Goal: Task Accomplishment & Management: Use online tool/utility

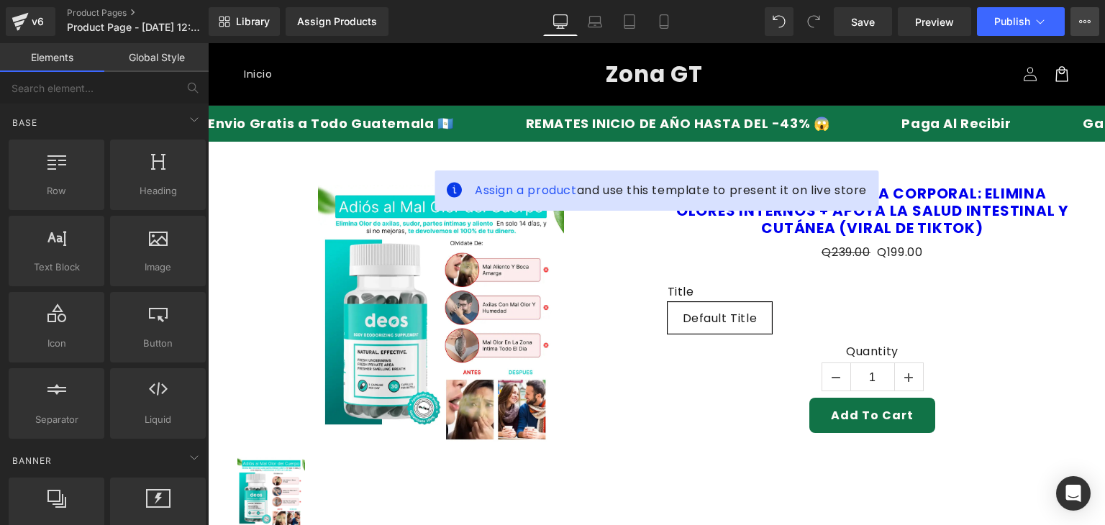
click at [1091, 12] on button "View Live Page View with current Template Save Template to Library Schedule Pub…" at bounding box center [1085, 21] width 29 height 29
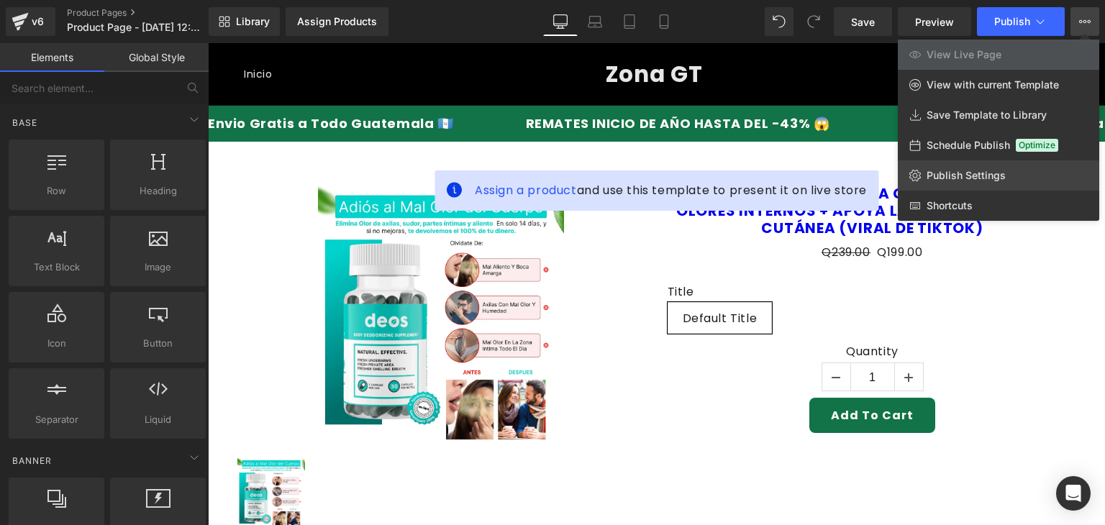
click at [947, 165] on link "Publish Settings" at bounding box center [998, 175] width 201 height 30
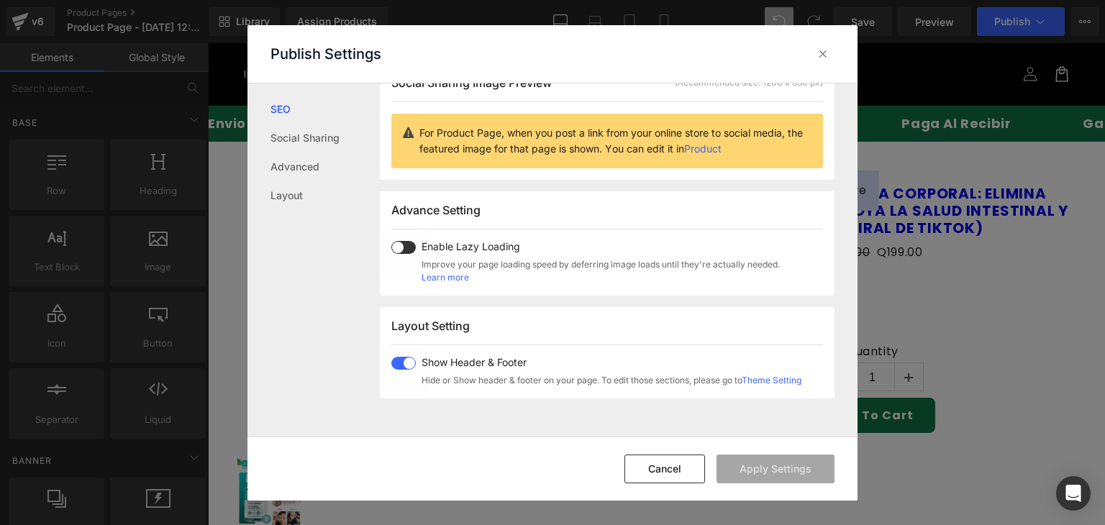
scroll to position [192, 0]
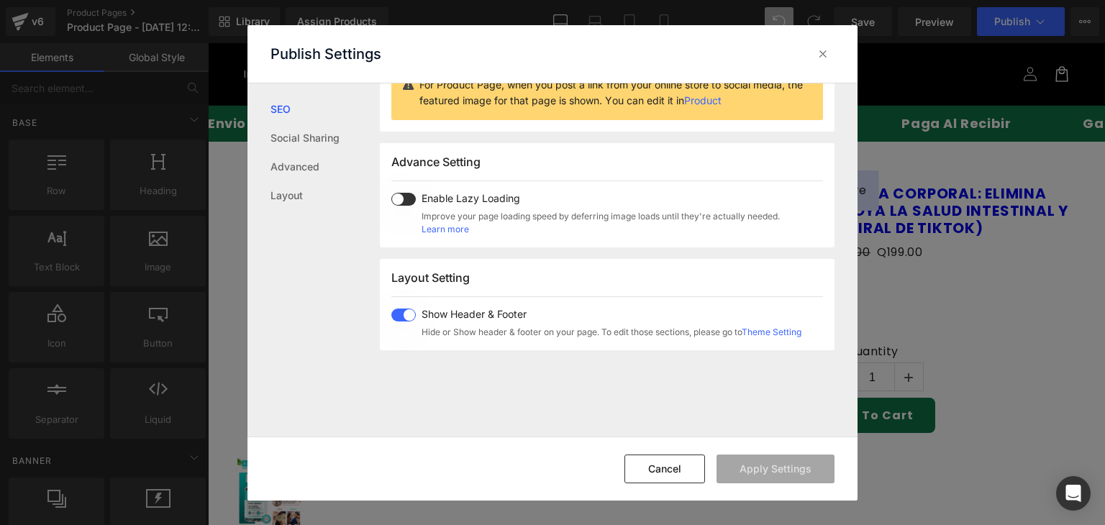
drag, startPoint x: 394, startPoint y: 317, endPoint x: 404, endPoint y: 332, distance: 18.8
click at [394, 316] on span at bounding box center [403, 315] width 24 height 13
click at [736, 473] on button "Apply Settings" at bounding box center [776, 469] width 118 height 29
click at [817, 50] on icon at bounding box center [823, 54] width 14 height 14
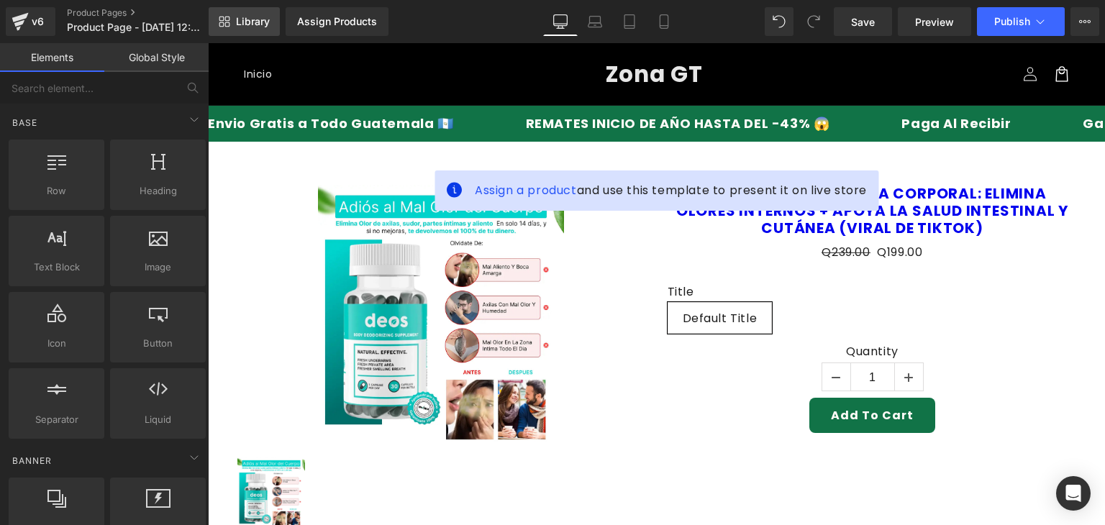
click at [260, 22] on span "Library" at bounding box center [253, 21] width 34 height 13
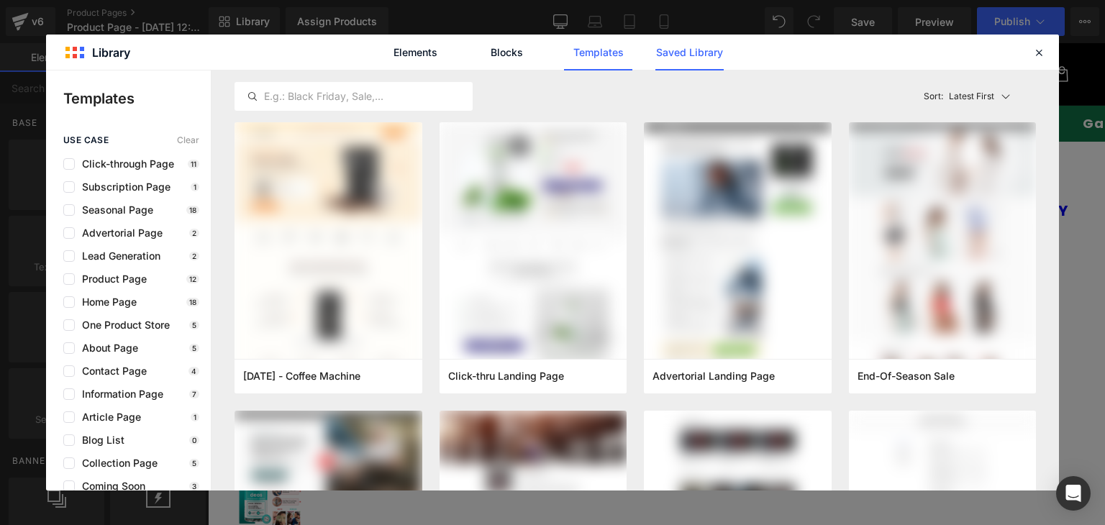
click at [684, 42] on link "Saved Library" at bounding box center [690, 53] width 68 height 36
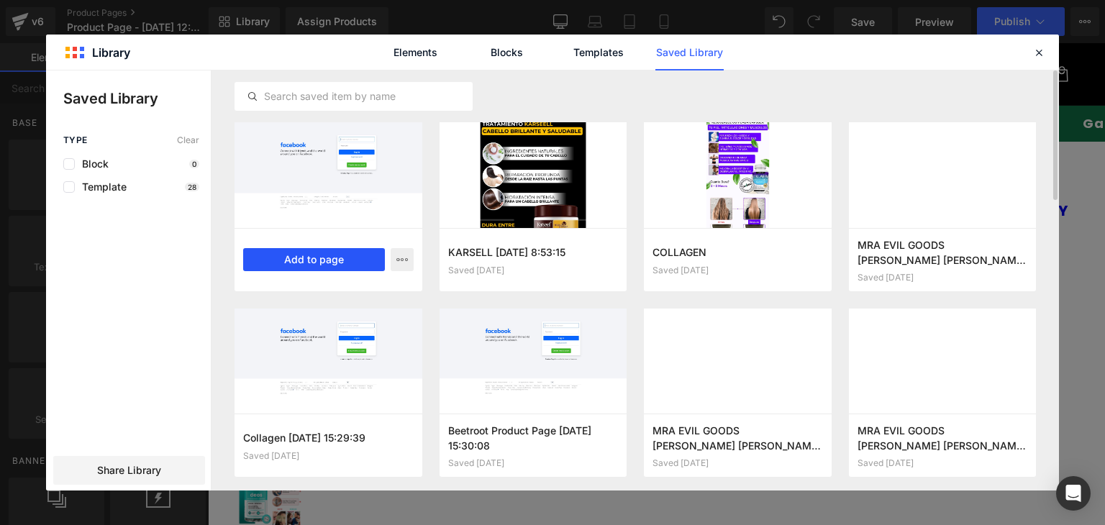
click at [331, 267] on button "Add to page" at bounding box center [314, 259] width 142 height 23
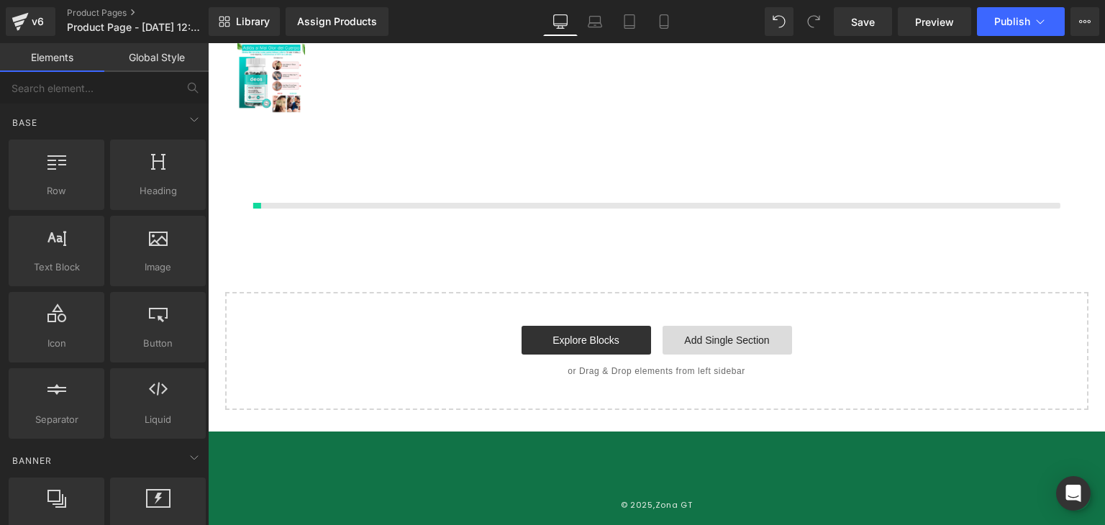
scroll to position [417, 0]
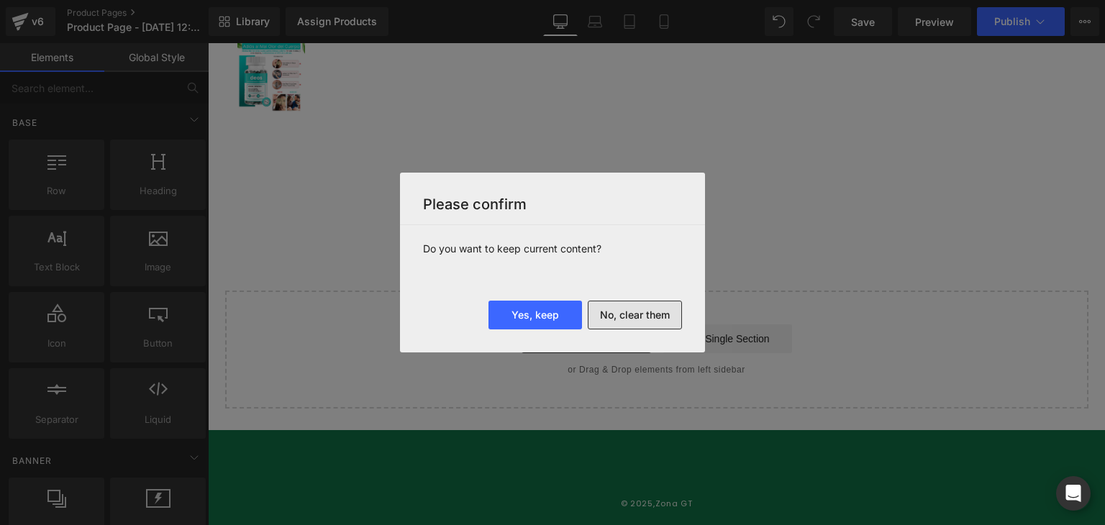
click at [633, 311] on button "No, clear them" at bounding box center [635, 315] width 94 height 29
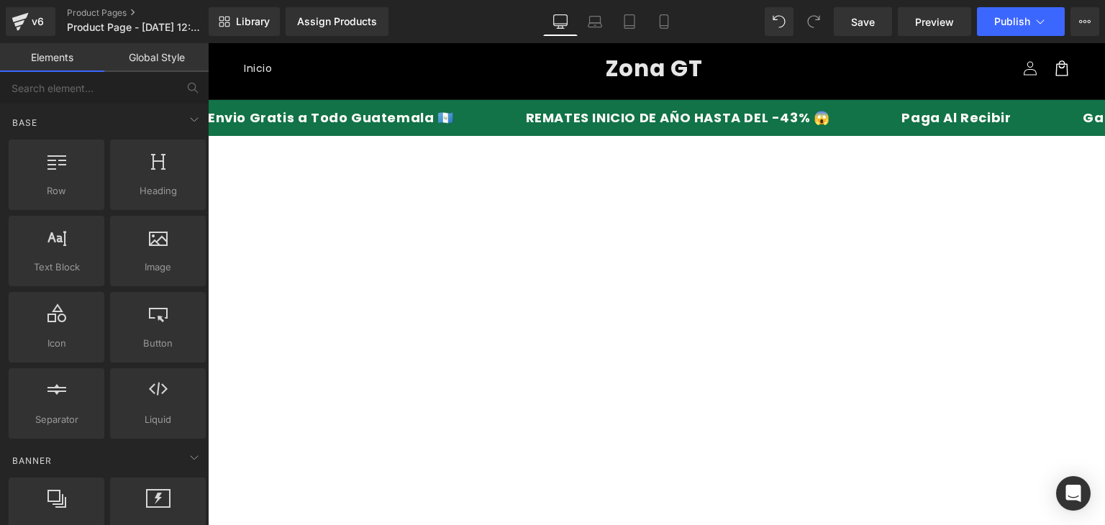
scroll to position [0, 0]
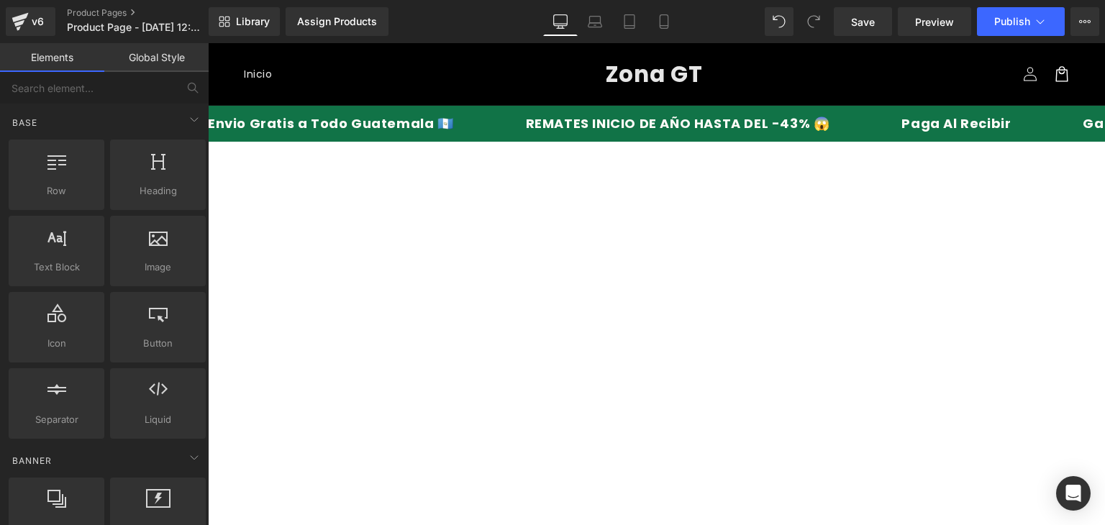
click at [738, 294] on img at bounding box center [656, 329] width 299 height 374
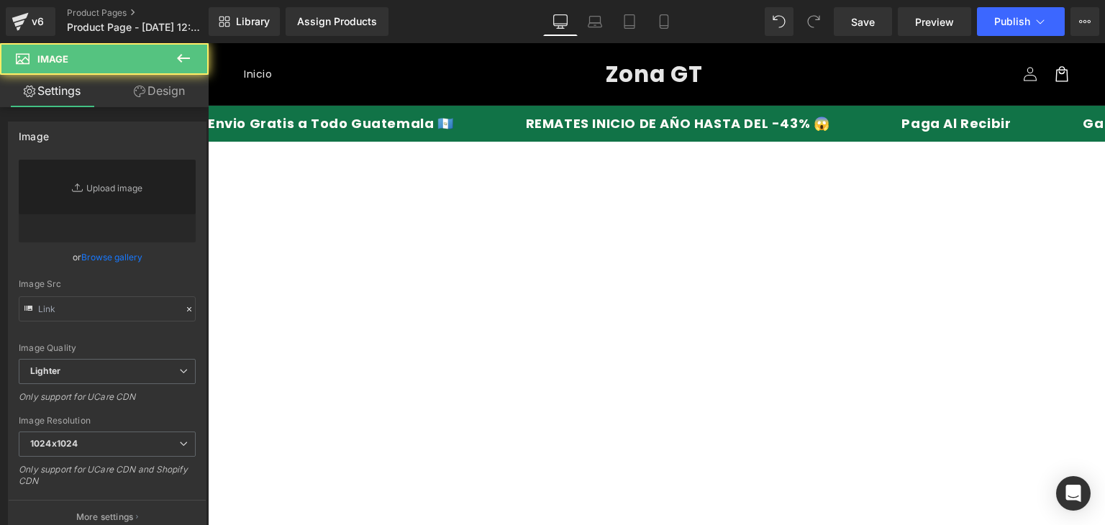
type input "https://ucarecdn.com/b134f069-afce-4c7f-acfd-0c687f132617/-/format/auto/-/previ…"
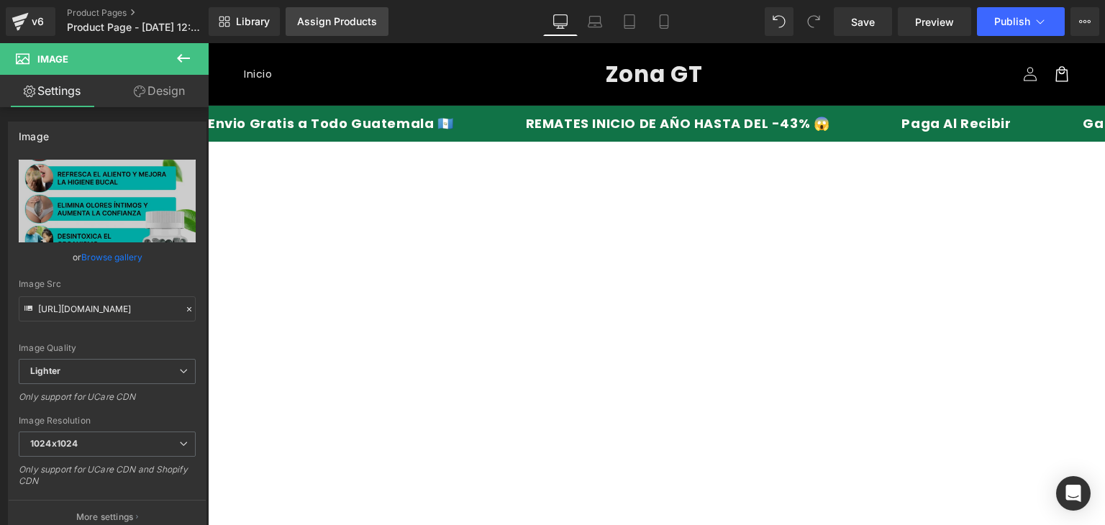
click at [325, 21] on div "Assign Products" at bounding box center [337, 22] width 80 height 12
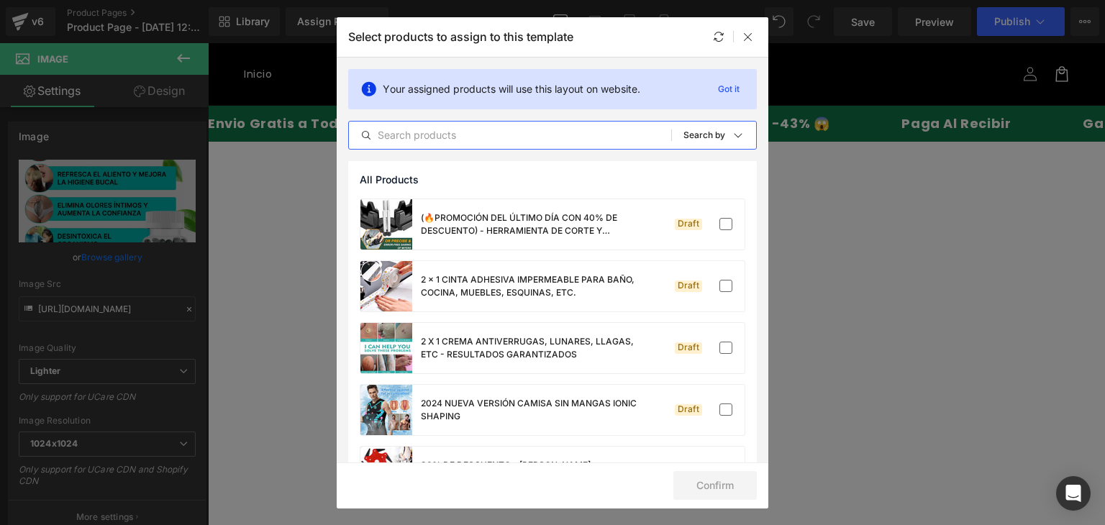
click at [491, 133] on input "text" at bounding box center [510, 135] width 322 height 17
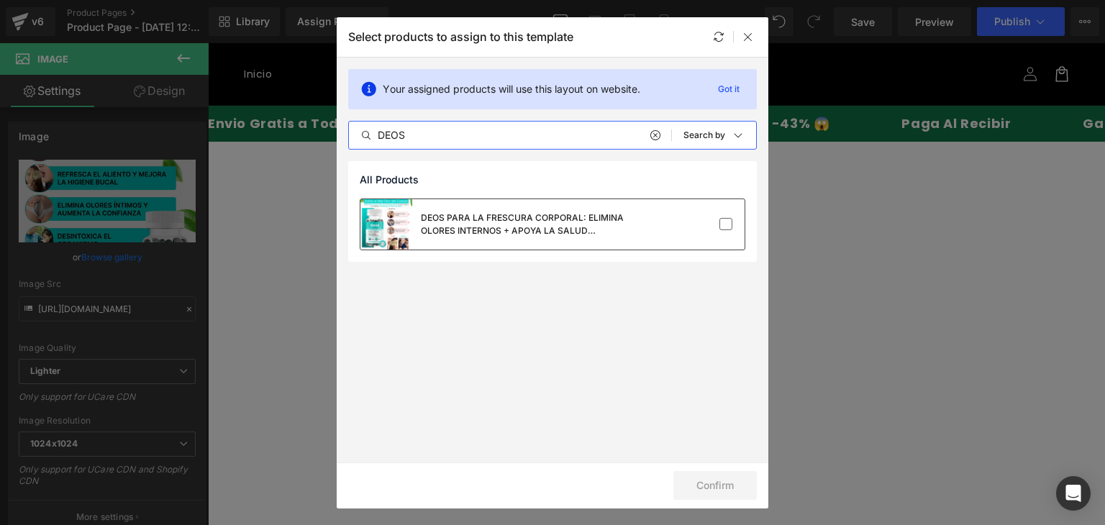
type input "DEOS"
click at [553, 230] on div "DEOS PARA LA FRESCURA CORPORAL: ELIMINA OLORES INTERNOS + APOYA LA SALUD INTEST…" at bounding box center [529, 225] width 216 height 26
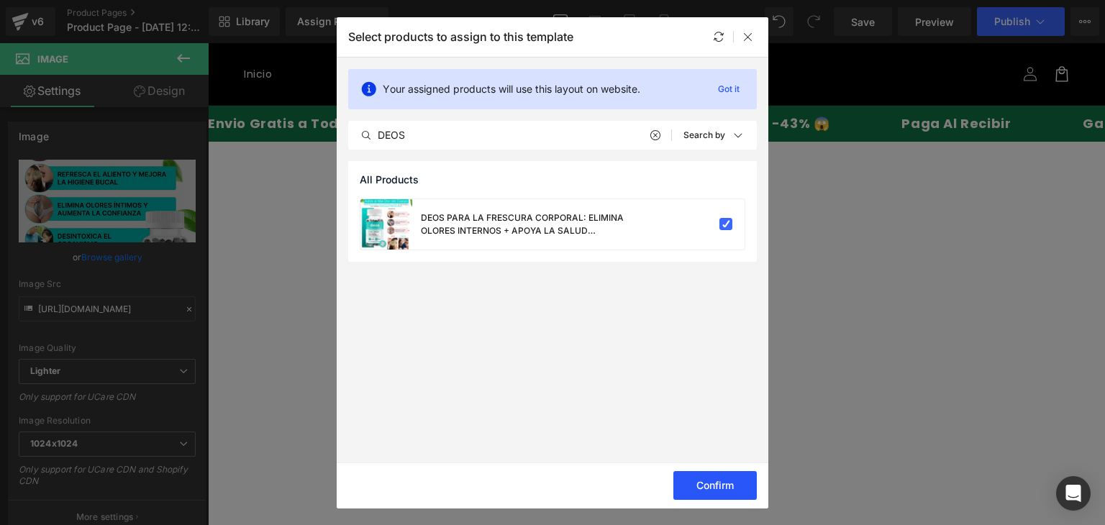
click at [714, 471] on button "Confirm" at bounding box center [715, 485] width 83 height 29
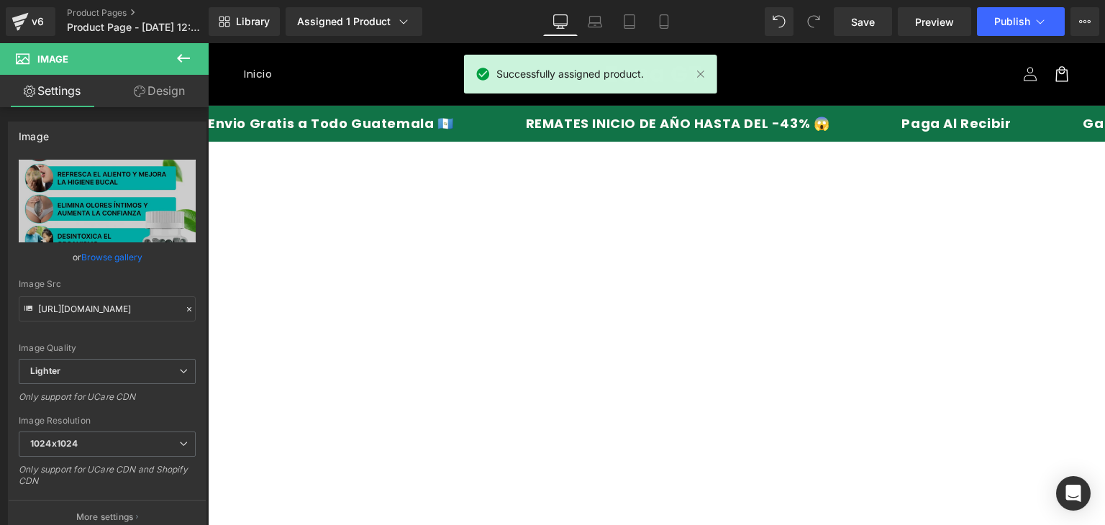
click at [646, 234] on img at bounding box center [656, 329] width 299 height 374
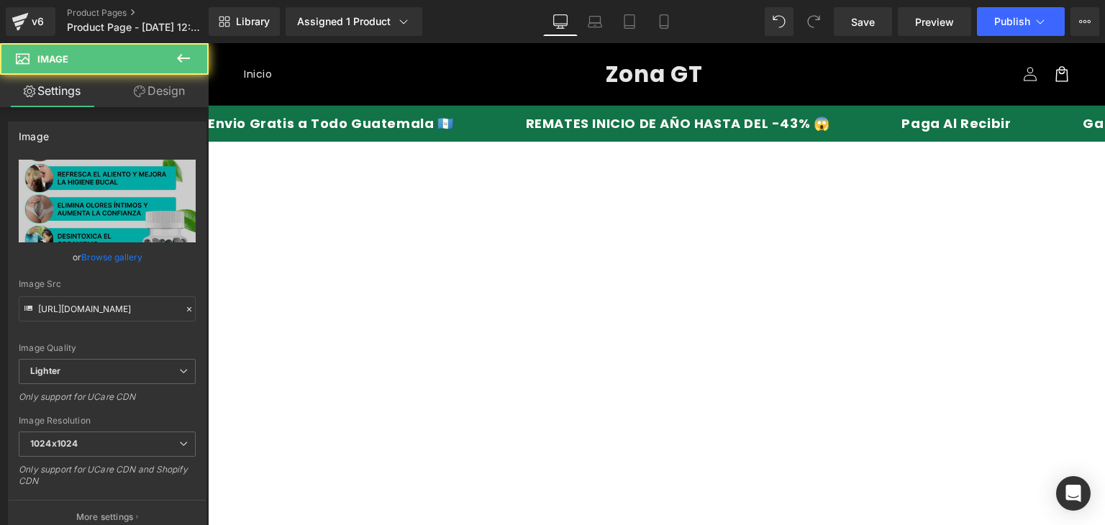
click at [648, 173] on img at bounding box center [656, 329] width 299 height 374
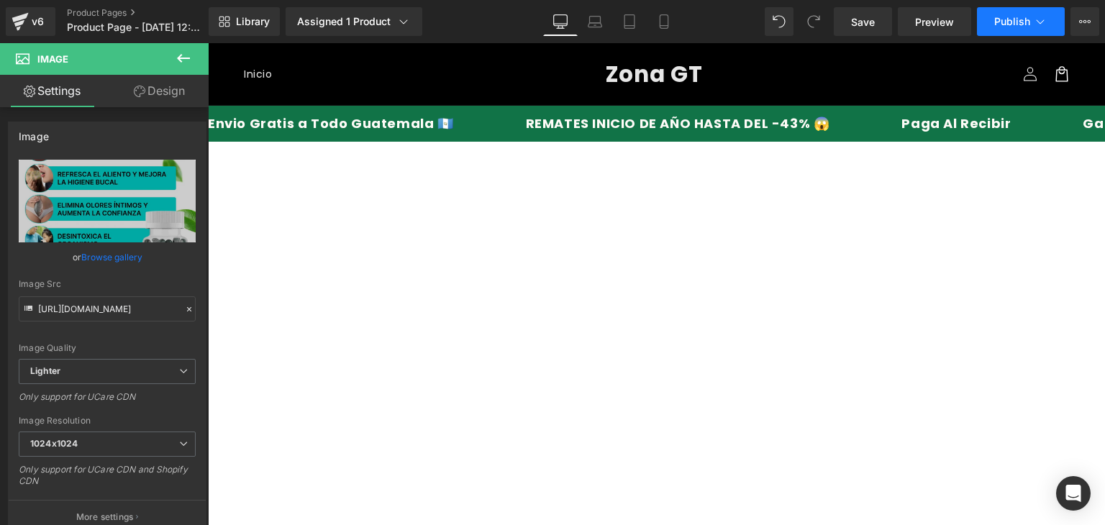
click at [1023, 26] on span "Publish" at bounding box center [1012, 22] width 36 height 12
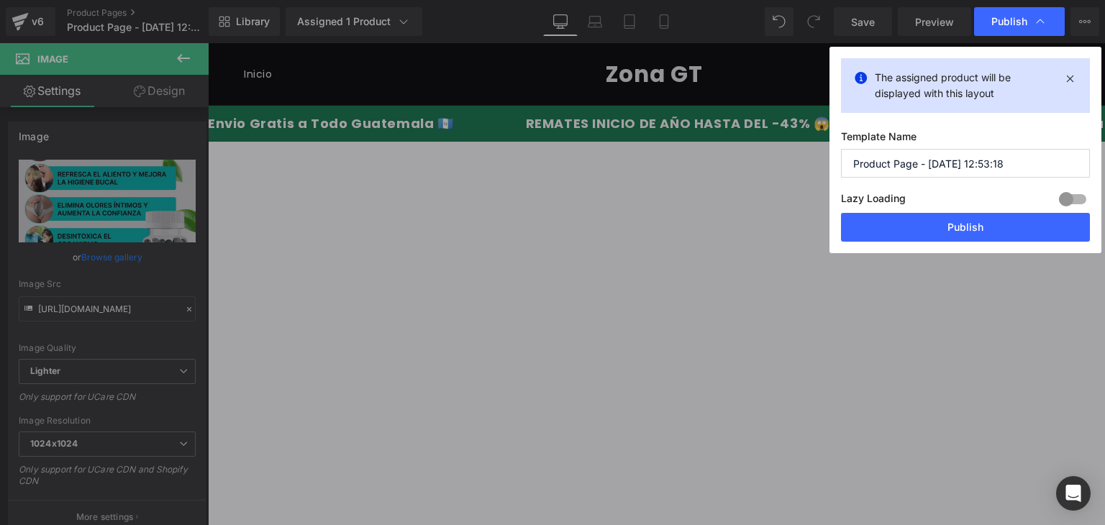
click at [958, 162] on input "Product Page - Oct 8, 12:53:18" at bounding box center [965, 163] width 249 height 29
type input "DEOS"
click at [924, 235] on button "Publish" at bounding box center [965, 227] width 249 height 29
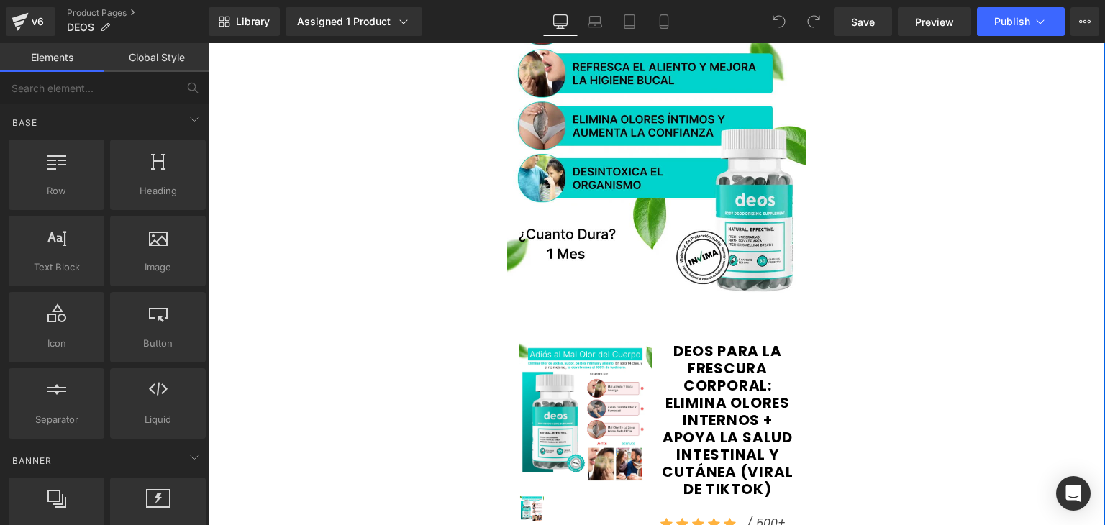
scroll to position [288, 0]
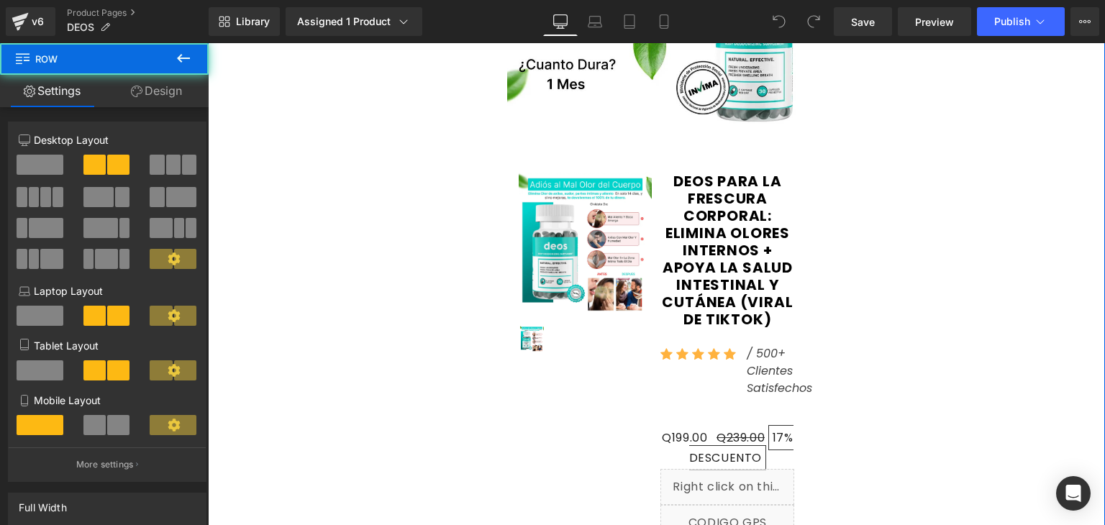
click at [656, 237] on div "DEOS PARA [PERSON_NAME] CORPORAL: ELIMINA OLORES INTERNOS + APOYA LA SALUD INTE…" at bounding box center [727, 503] width 142 height 661
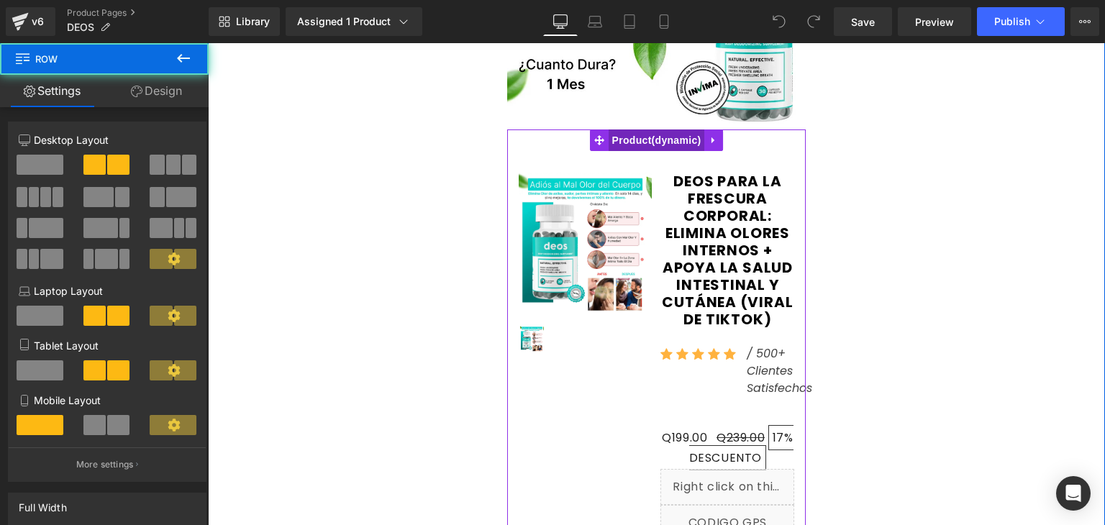
click at [656, 148] on span "Product" at bounding box center [657, 141] width 96 height 22
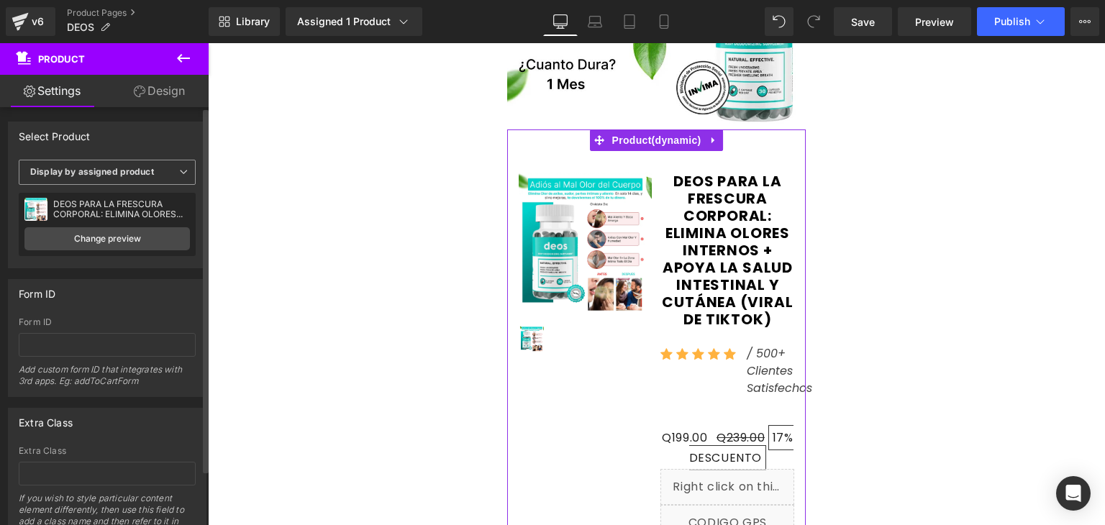
click at [118, 173] on b "Display by assigned product" at bounding box center [92, 171] width 124 height 11
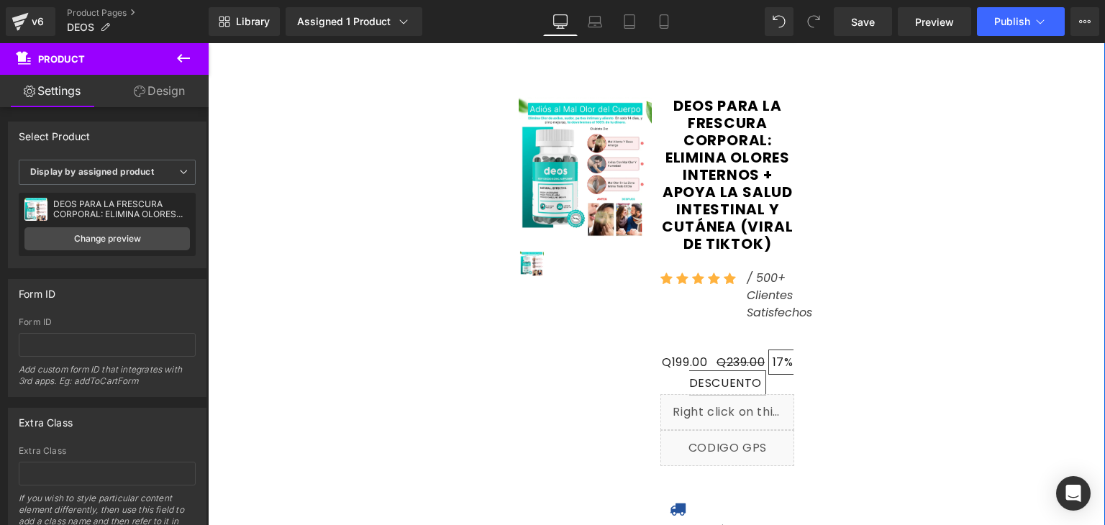
scroll to position [5085, 0]
click at [662, 227] on span "DEOS PARA LA FRESCURA CORPORAL: ELIMINA OLORES INTERNOS + APOYA LA SALUD INTEST…" at bounding box center [728, 175] width 134 height 155
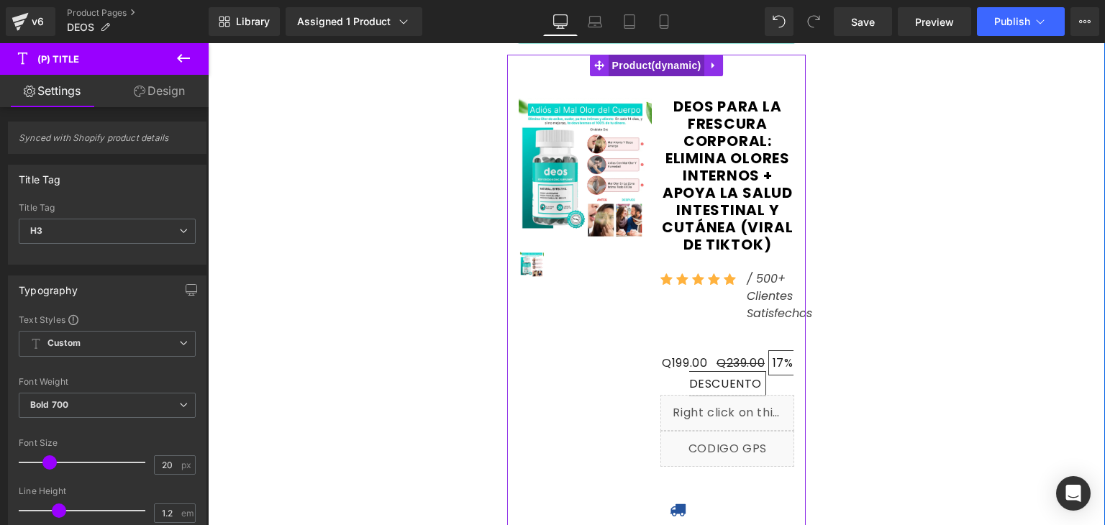
click at [653, 57] on span "Product" at bounding box center [657, 66] width 96 height 22
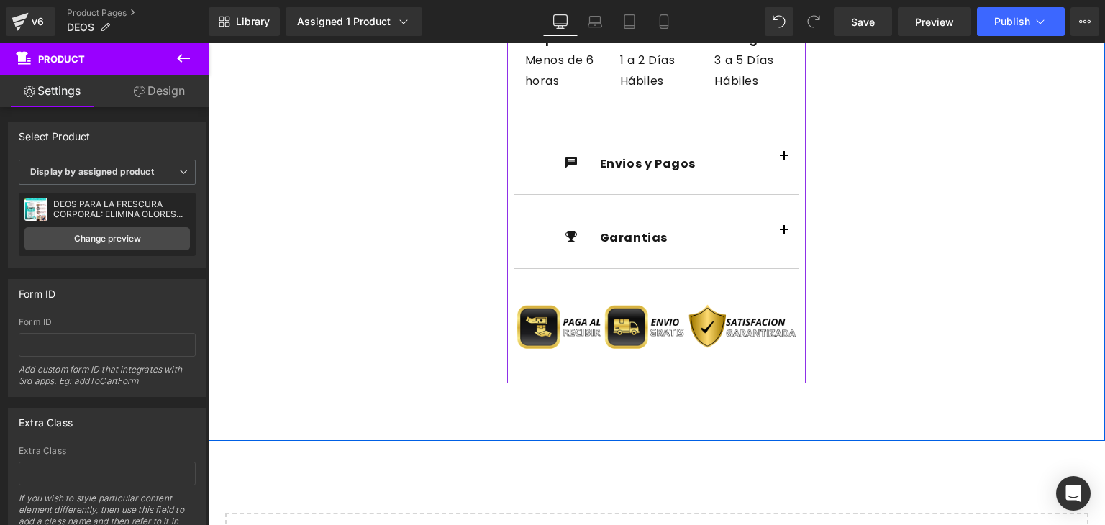
scroll to position [5993, 0]
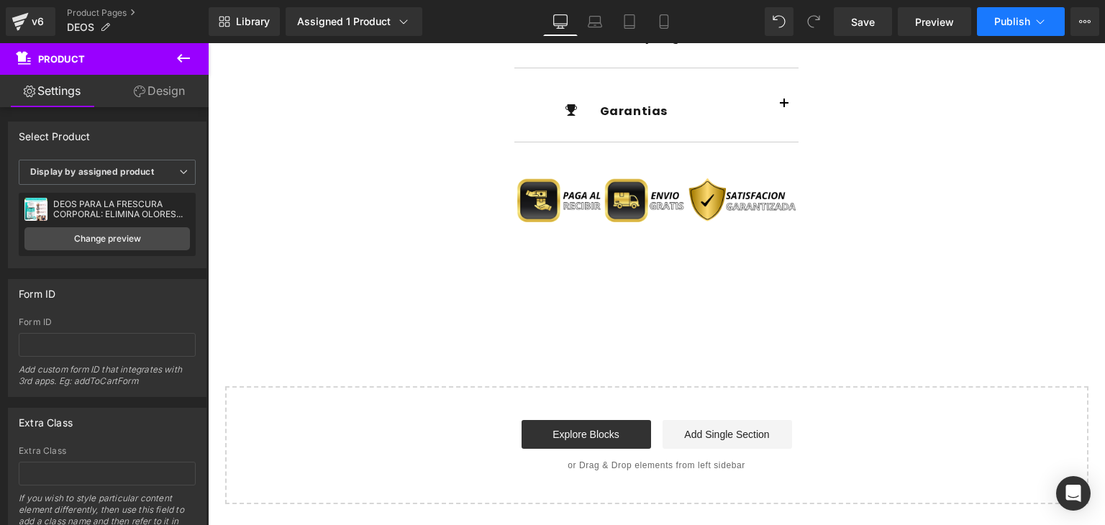
click at [1010, 24] on span "Publish" at bounding box center [1012, 22] width 36 height 12
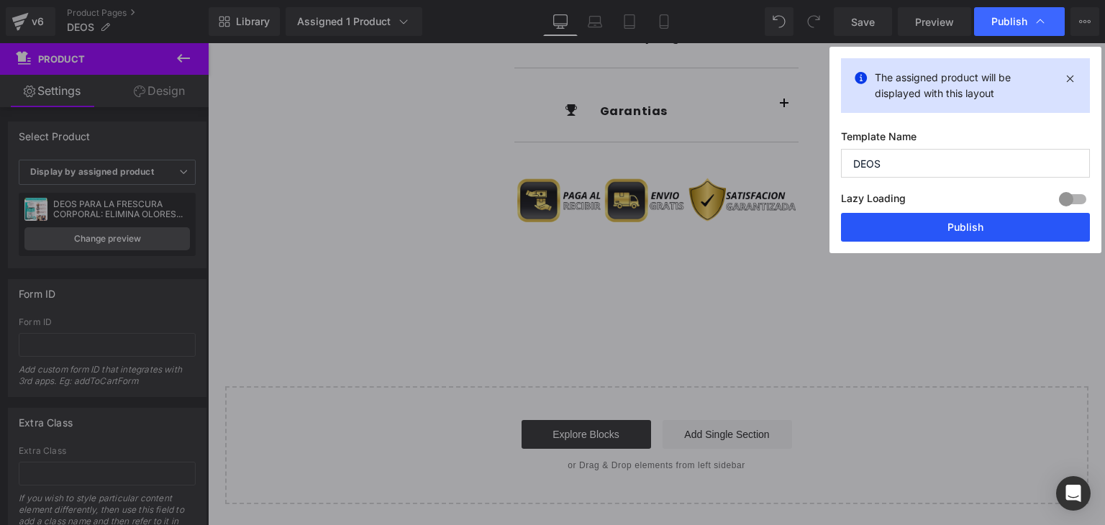
click at [935, 227] on button "Publish" at bounding box center [965, 227] width 249 height 29
